Goal: Check status: Check status

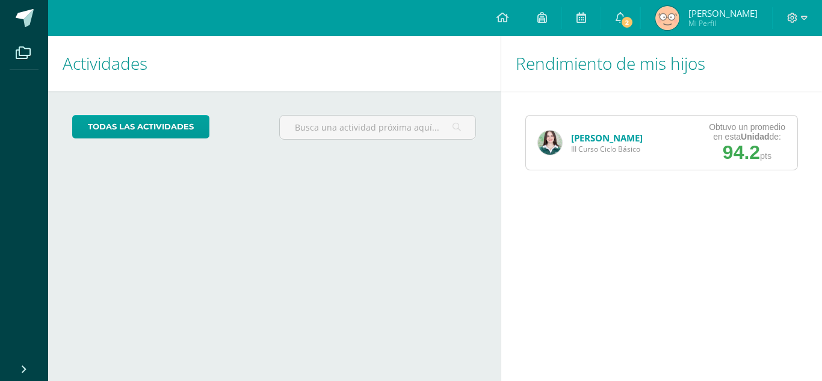
click at [594, 135] on link "[PERSON_NAME]" at bounding box center [607, 138] width 72 height 12
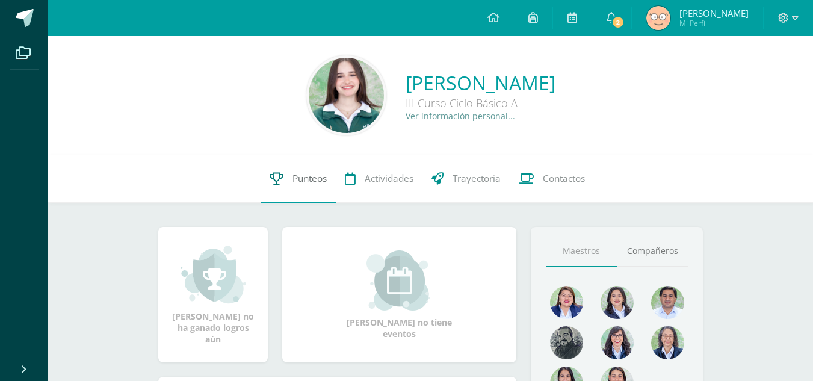
click at [308, 169] on link "Punteos" at bounding box center [298, 179] width 75 height 48
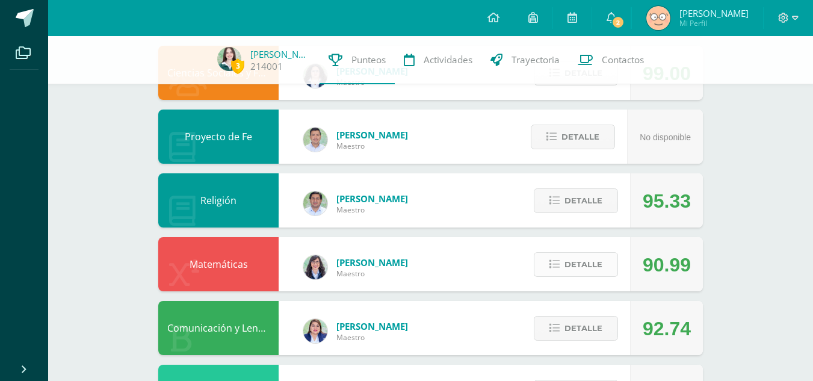
click at [582, 263] on span "Detalle" at bounding box center [584, 264] width 38 height 22
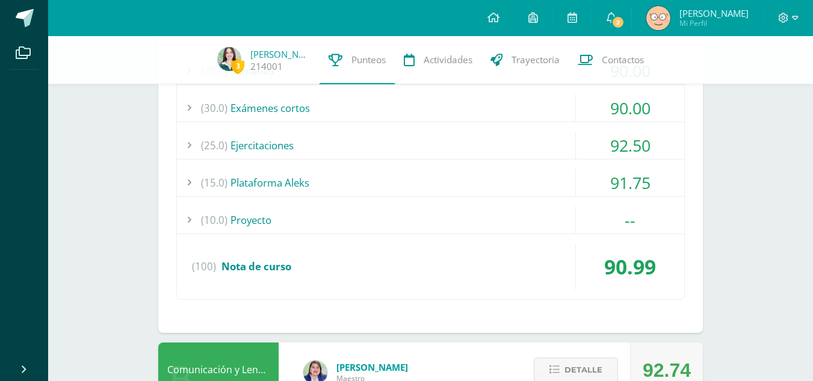
scroll to position [579, 0]
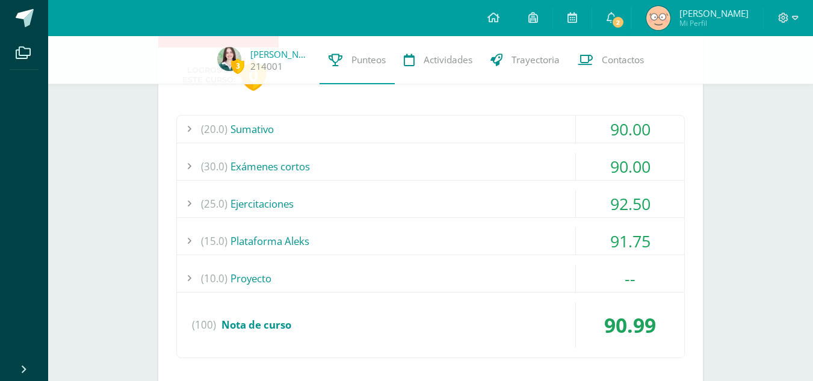
click at [448, 127] on div "(20.0) [GEOGRAPHIC_DATA]" at bounding box center [430, 129] width 507 height 27
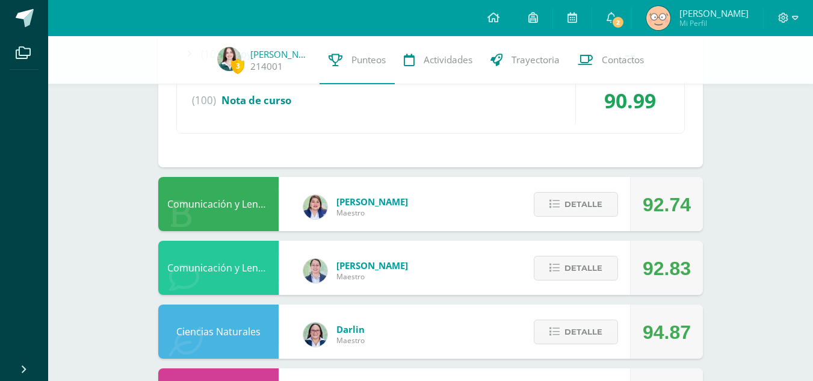
scroll to position [832, 0]
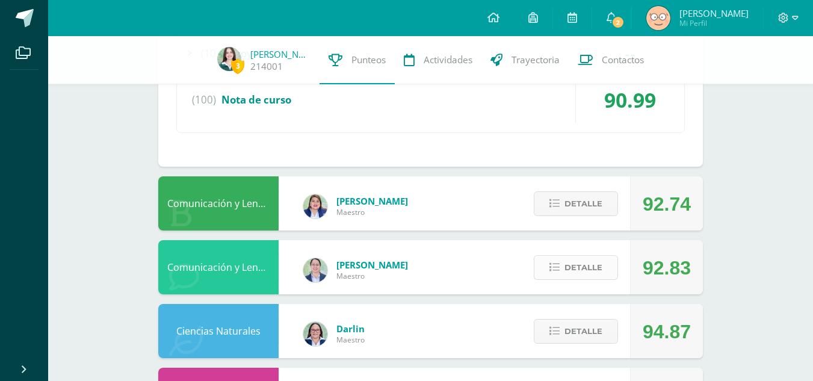
click at [548, 270] on button "Detalle" at bounding box center [576, 267] width 84 height 25
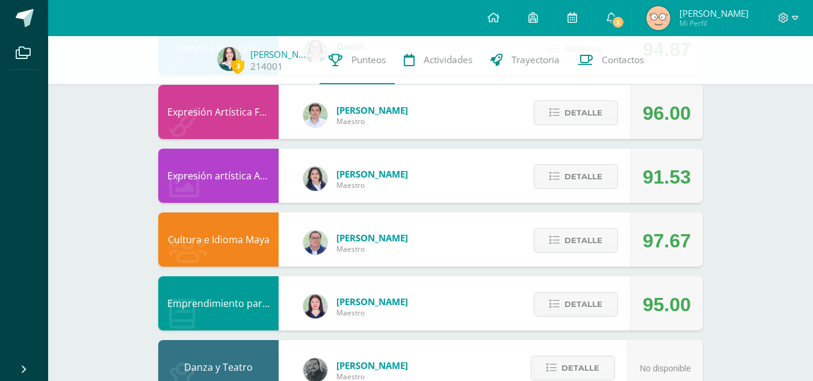
scroll to position [1625, 0]
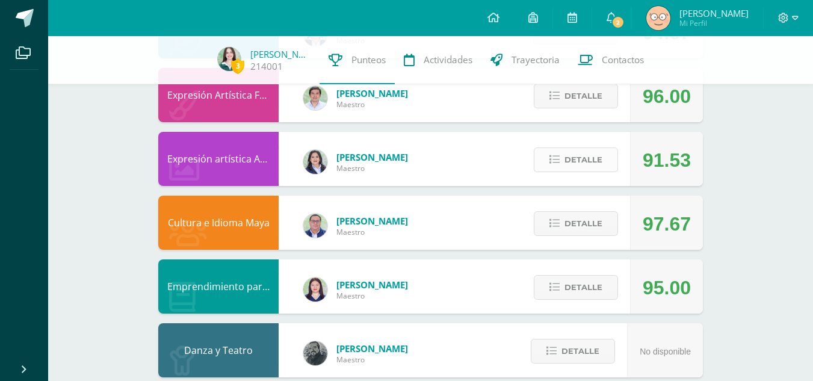
click at [559, 161] on icon at bounding box center [555, 160] width 10 height 10
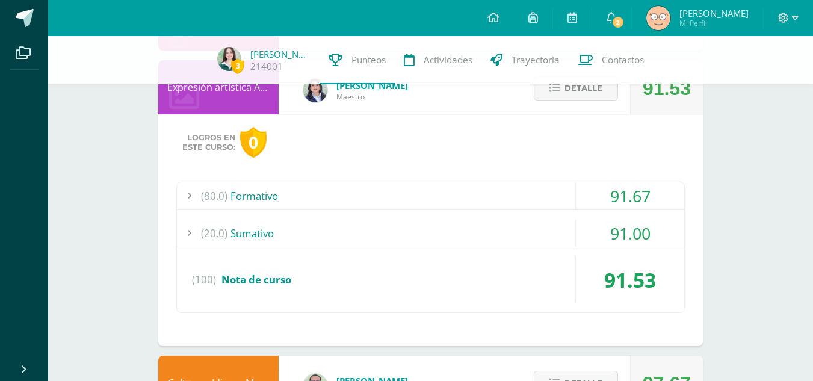
click at [501, 199] on div "(80.0) Formativo" at bounding box center [430, 195] width 507 height 27
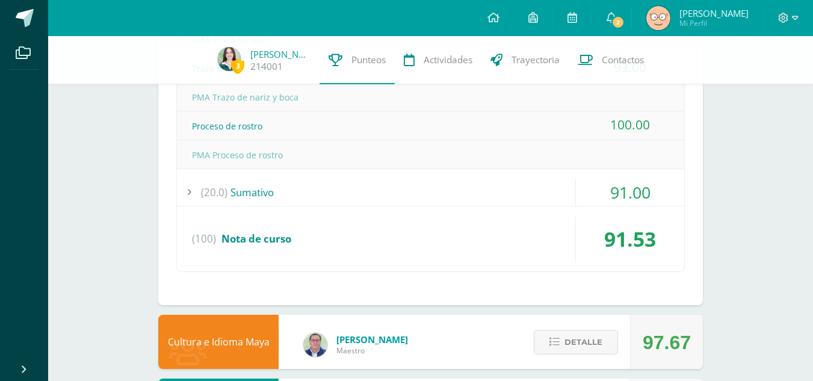
click at [506, 200] on div "(20.0) [GEOGRAPHIC_DATA]" at bounding box center [430, 192] width 507 height 27
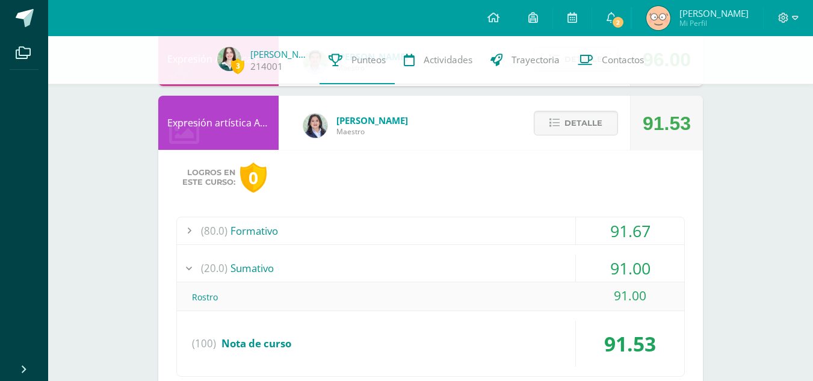
scroll to position [1631, 0]
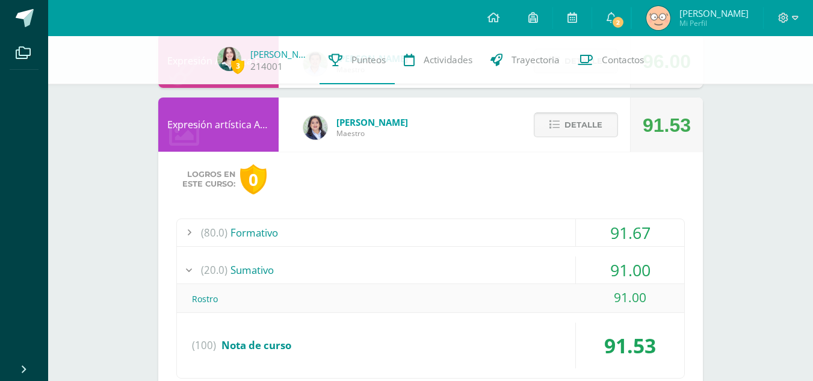
click at [560, 125] on icon at bounding box center [555, 125] width 10 height 10
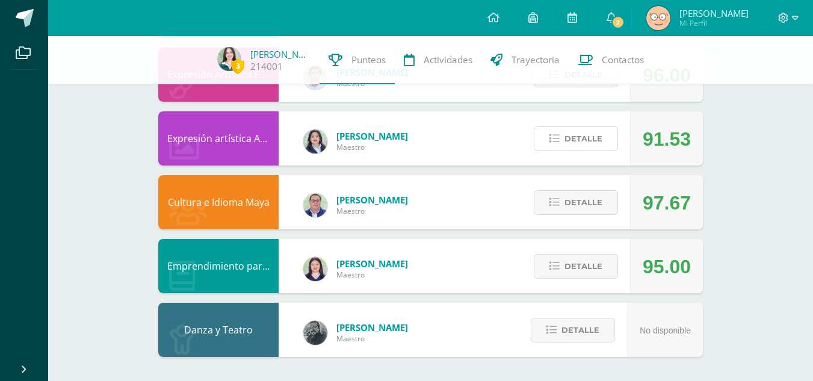
scroll to position [1617, 0]
click at [572, 261] on span "Detalle" at bounding box center [584, 266] width 38 height 22
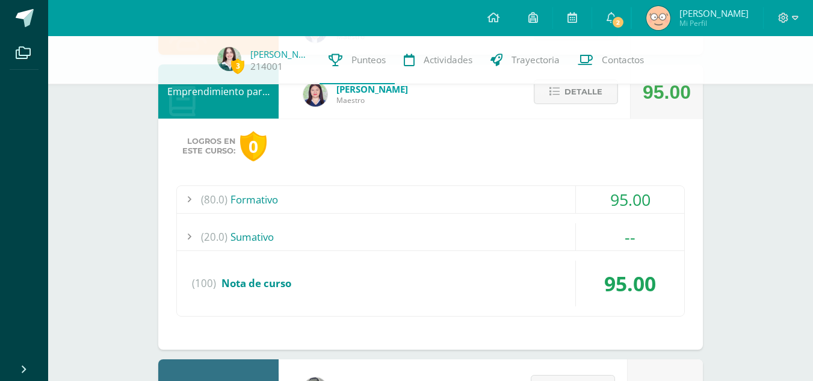
scroll to position [1792, 0]
click at [538, 206] on div "(80.0) Formativo" at bounding box center [430, 198] width 507 height 27
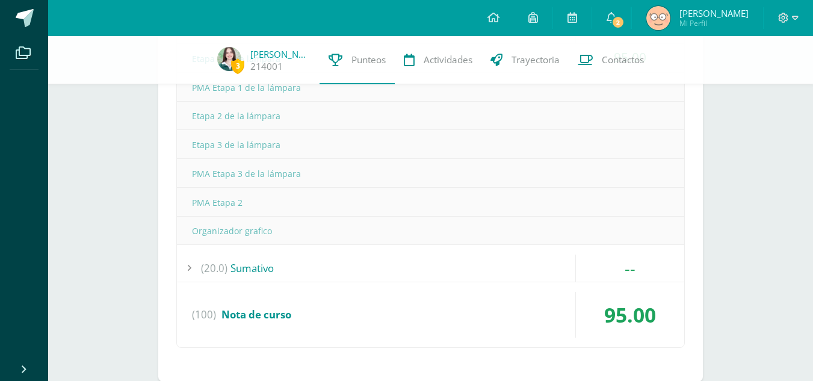
scroll to position [1963, 0]
click at [549, 268] on div "(20.0) [GEOGRAPHIC_DATA]" at bounding box center [430, 266] width 507 height 27
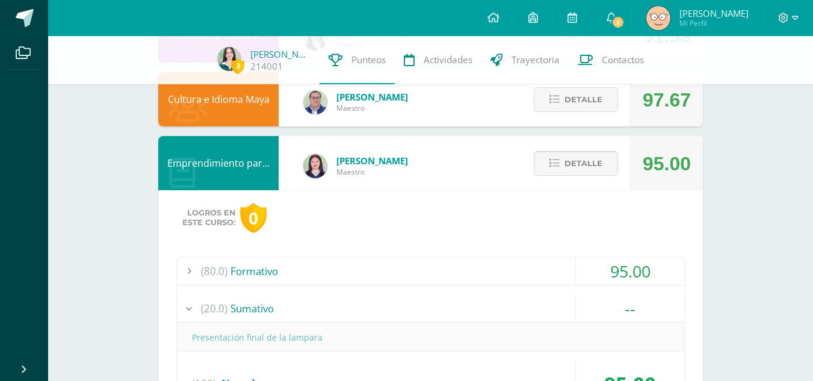
click at [549, 165] on button "Detalle" at bounding box center [576, 163] width 84 height 25
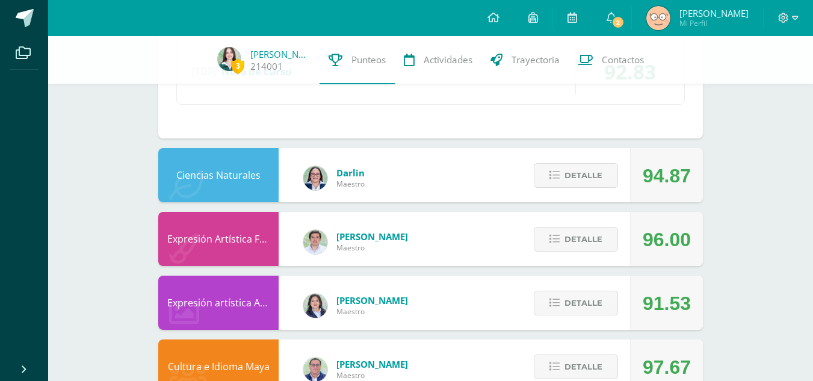
scroll to position [1451, 0]
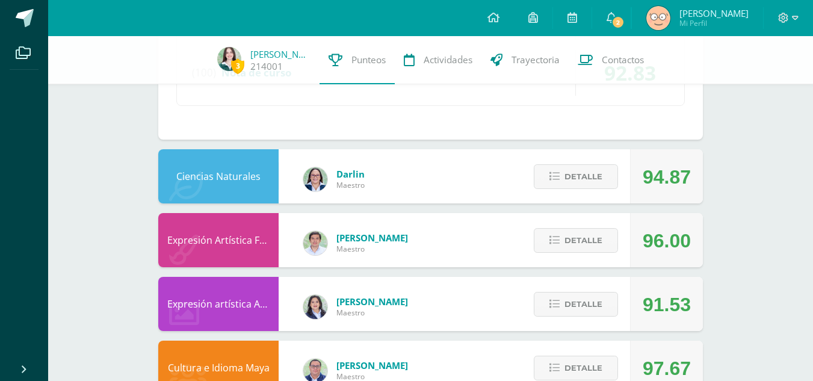
click at [600, 157] on div "Detalle" at bounding box center [573, 176] width 114 height 54
click at [602, 166] on span "Detalle" at bounding box center [584, 177] width 38 height 22
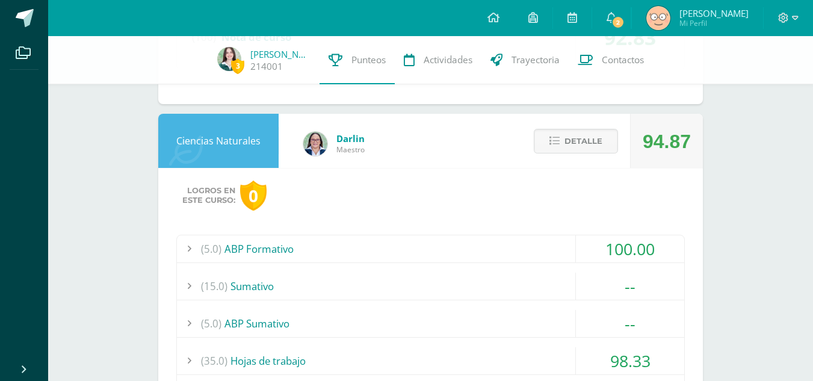
scroll to position [1481, 0]
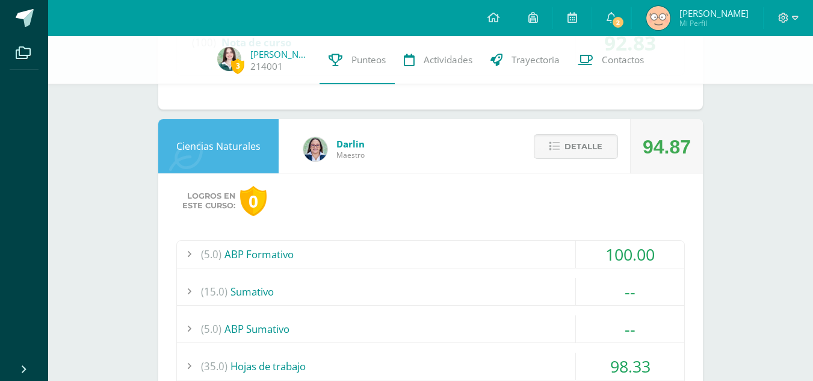
click at [562, 162] on div "Detalle" at bounding box center [573, 146] width 114 height 54
click at [560, 157] on button "Detalle" at bounding box center [576, 146] width 84 height 25
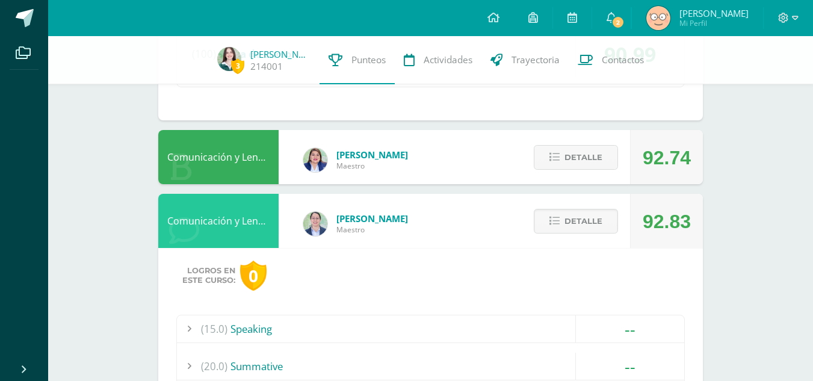
scroll to position [849, 0]
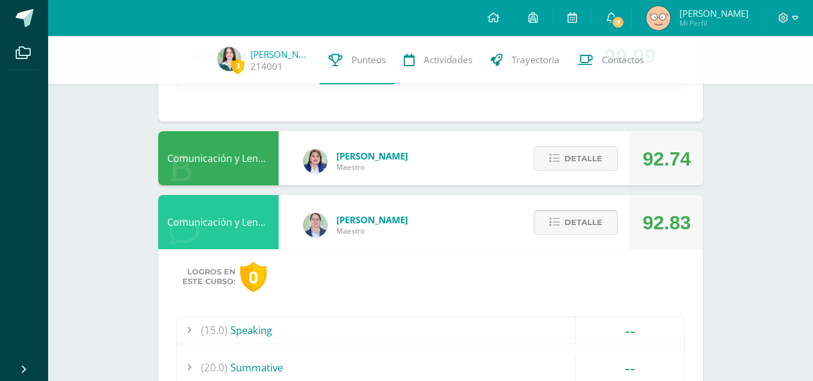
click at [583, 229] on span "Detalle" at bounding box center [584, 222] width 38 height 22
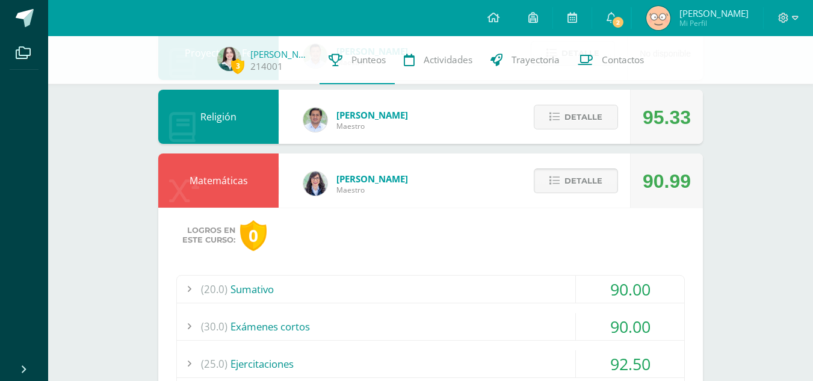
click at [569, 191] on span "Detalle" at bounding box center [584, 181] width 38 height 22
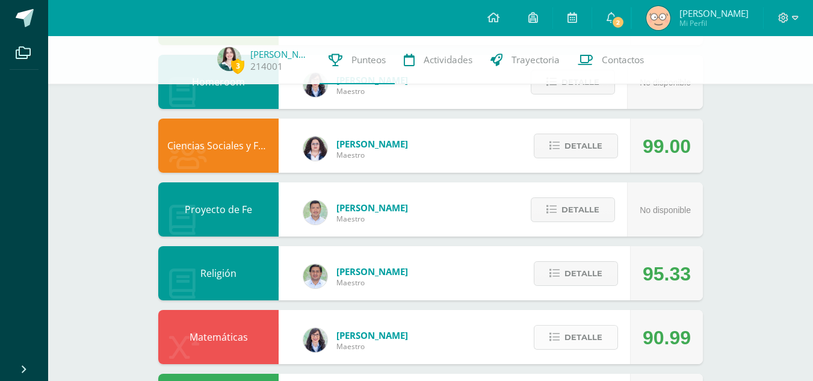
scroll to position [223, 0]
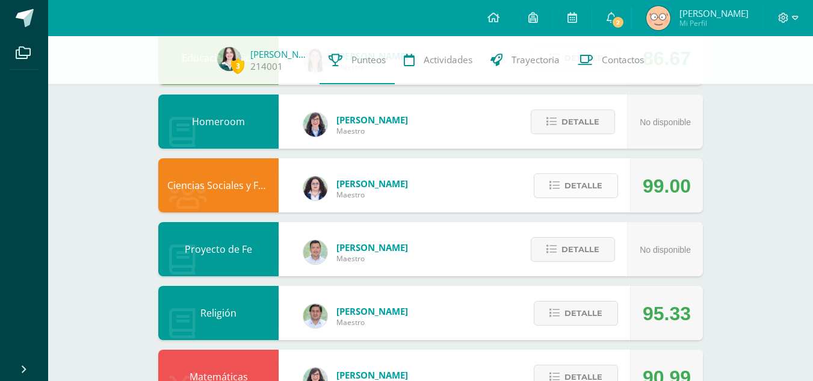
click at [573, 192] on span "Detalle" at bounding box center [584, 186] width 38 height 22
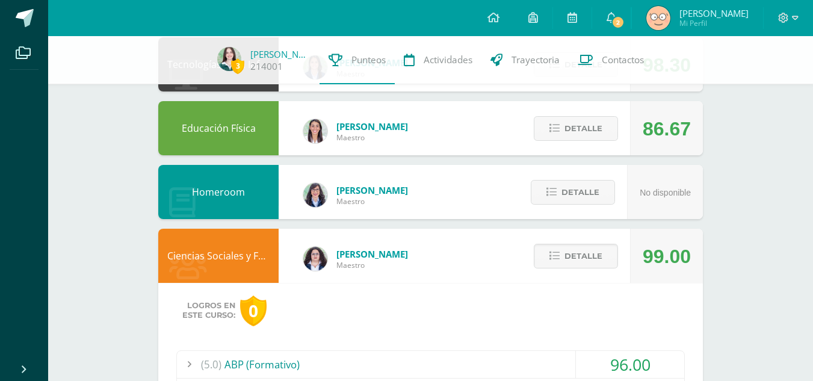
scroll to position [152, 0]
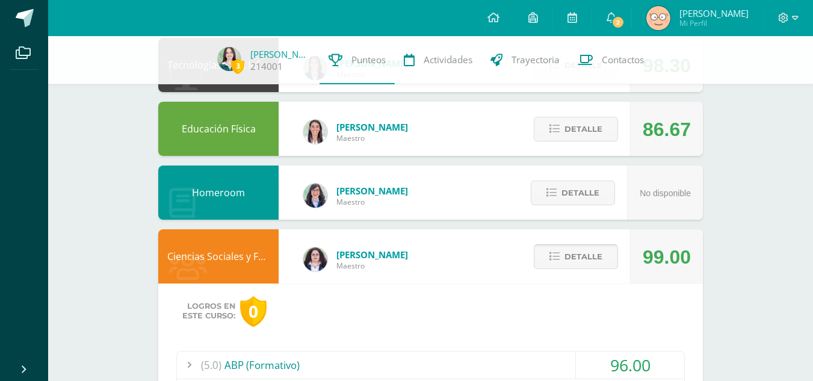
click at [593, 250] on span "Detalle" at bounding box center [584, 257] width 38 height 22
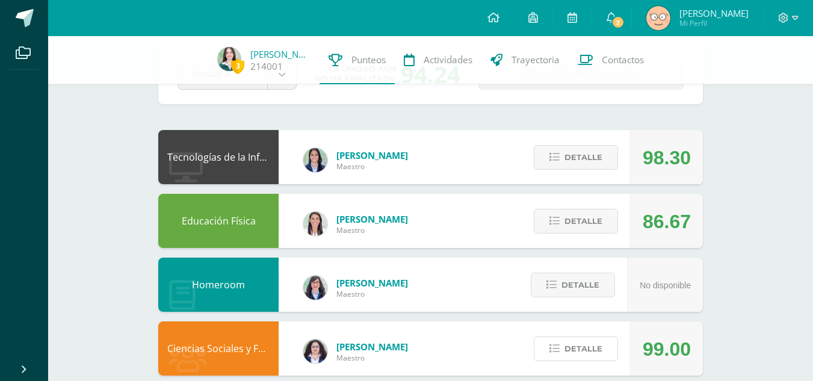
scroll to position [53, 0]
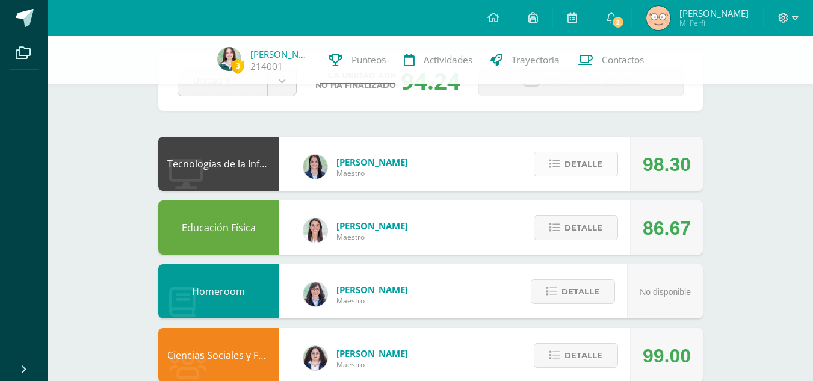
click at [572, 175] on span "Detalle" at bounding box center [584, 164] width 38 height 22
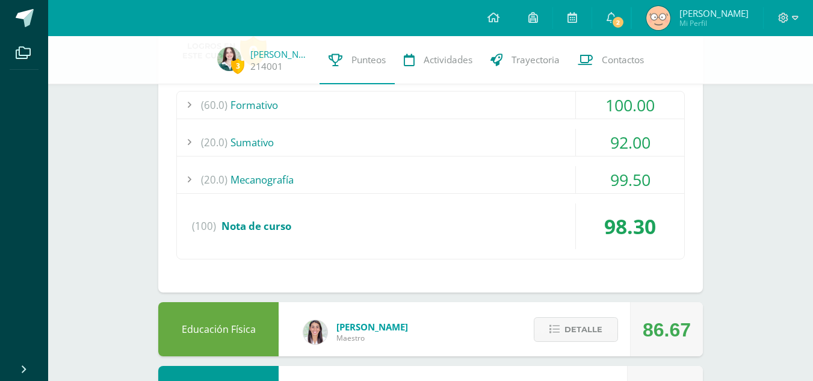
scroll to position [222, 0]
